Goal: Task Accomplishment & Management: Manage account settings

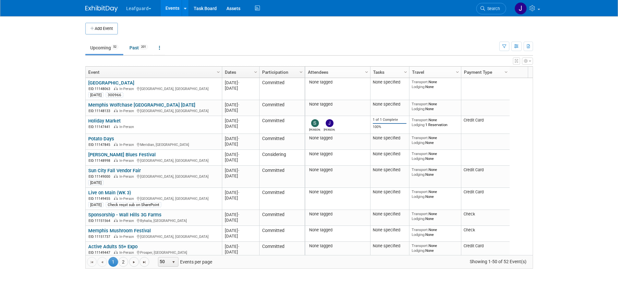
click at [328, 65] on div "X Expert Grid View - Small Screen Warning Your screen resolution is smaller tha…" at bounding box center [309, 161] width 448 height 213
click at [328, 70] on link "Attendees" at bounding box center [337, 71] width 58 height 11
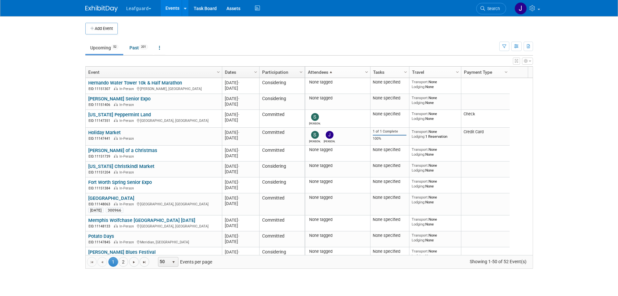
click at [367, 69] on span "Column Settings" at bounding box center [366, 71] width 5 height 5
click at [320, 50] on ul "Upcoming 52 Past 201 All Events 253 Past and Upcoming Grouped Annually Events g…" at bounding box center [292, 48] width 414 height 15
click at [326, 69] on link "Attendees" at bounding box center [337, 71] width 58 height 11
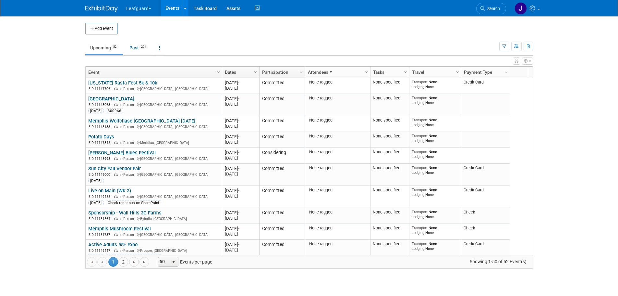
click at [326, 69] on link "Attendees" at bounding box center [337, 71] width 58 height 11
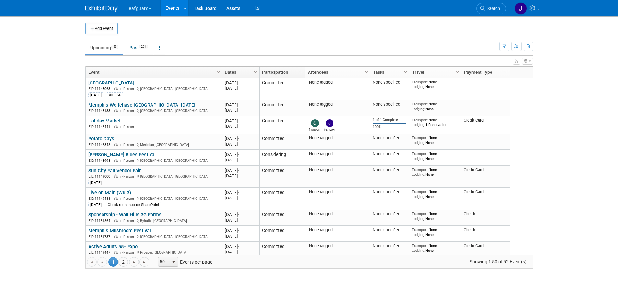
click at [326, 70] on link "Attendees" at bounding box center [337, 71] width 58 height 11
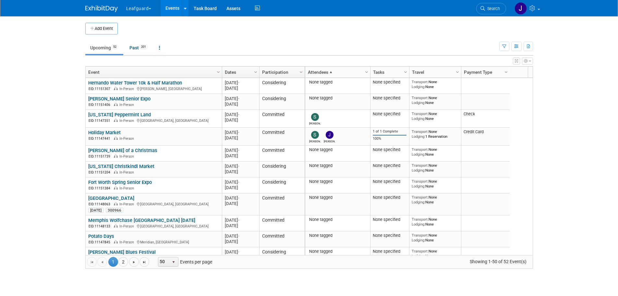
click at [153, 7] on button "Leafguard" at bounding box center [143, 7] width 34 height 14
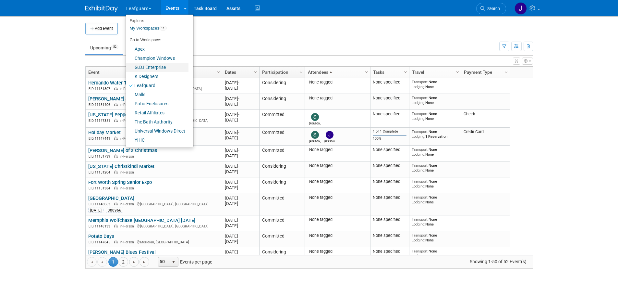
click at [155, 66] on link "G.D.I Enterprise" at bounding box center [157, 67] width 63 height 9
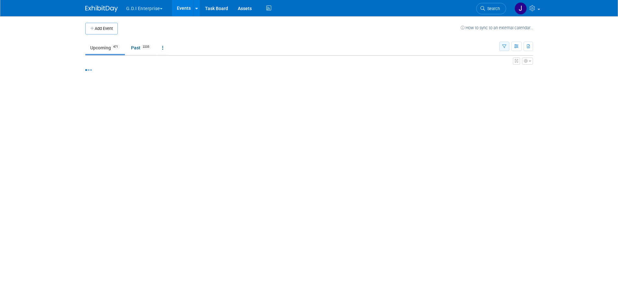
click at [506, 49] on button "button" at bounding box center [504, 46] width 10 height 9
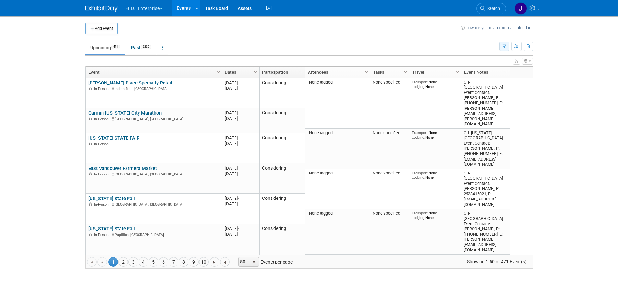
click at [505, 49] on button "button" at bounding box center [504, 46] width 10 height 9
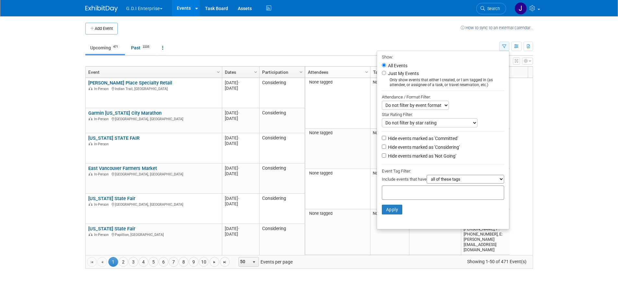
click at [505, 49] on button "button" at bounding box center [504, 46] width 10 height 9
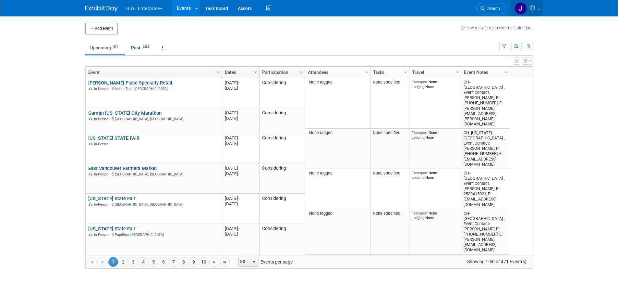
click at [537, 9] on icon at bounding box center [532, 8] width 7 height 6
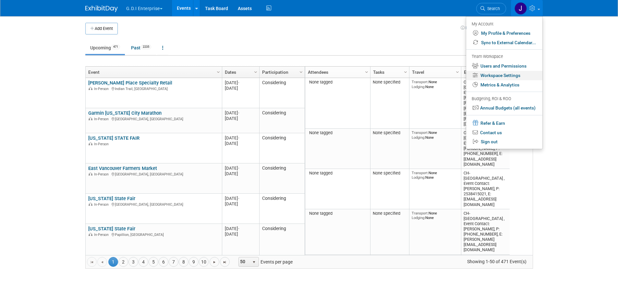
click at [494, 76] on link "Workspace Settings" at bounding box center [504, 75] width 76 height 9
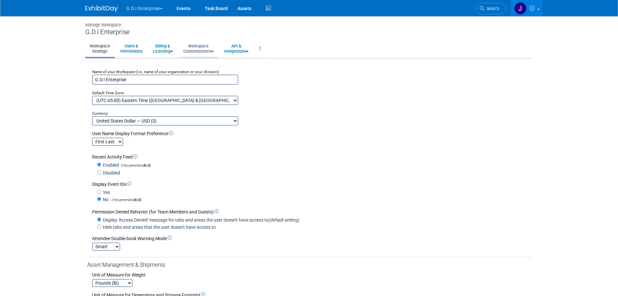
click at [217, 49] on link "Workspace Customizations" at bounding box center [198, 49] width 39 height 16
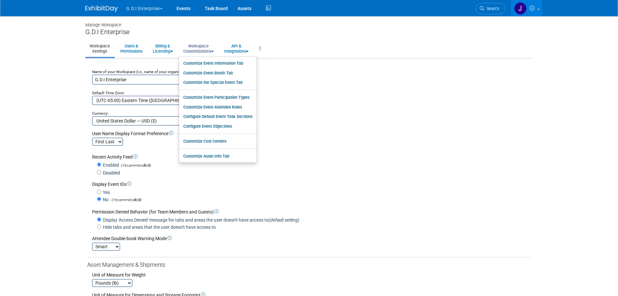
click at [217, 49] on link "Workspace Customizations" at bounding box center [198, 49] width 39 height 16
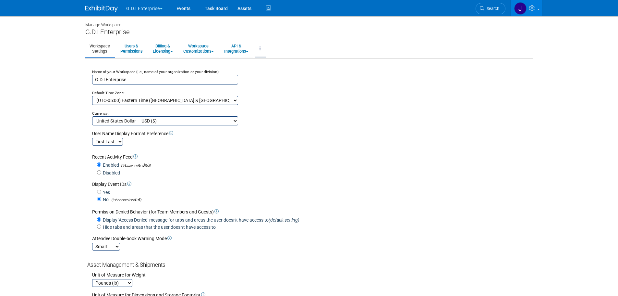
click at [262, 49] on link at bounding box center [260, 49] width 11 height 16
click at [280, 66] on link "Workspace Logs" at bounding box center [282, 63] width 55 height 10
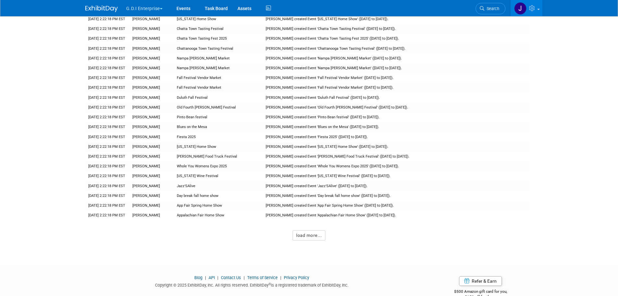
scroll to position [4805, 0]
click at [312, 229] on button "load more..." at bounding box center [309, 234] width 33 height 10
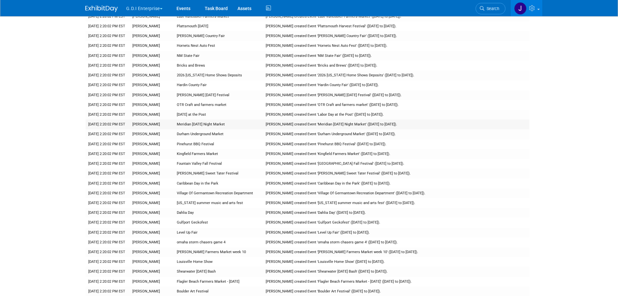
scroll to position [6968, 0]
